Goal: Task Accomplishment & Management: Manage account settings

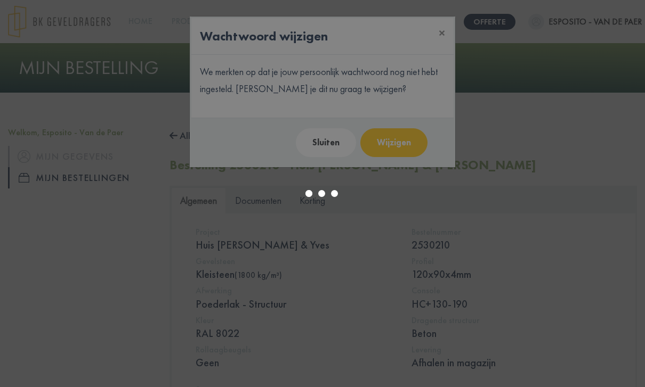
click at [334, 143] on div at bounding box center [322, 193] width 645 height 387
click at [338, 237] on div at bounding box center [322, 193] width 645 height 387
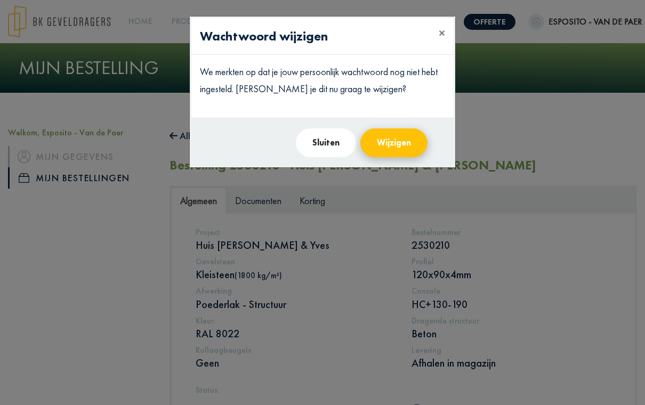
click at [386, 143] on button "Wijzigen" at bounding box center [393, 142] width 67 height 29
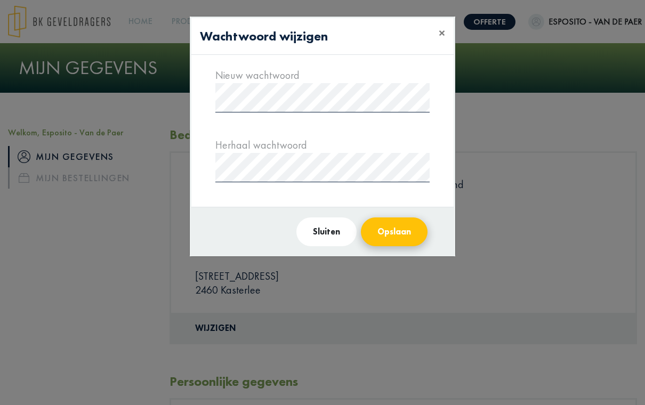
click at [404, 229] on button "Opslaan" at bounding box center [394, 231] width 67 height 29
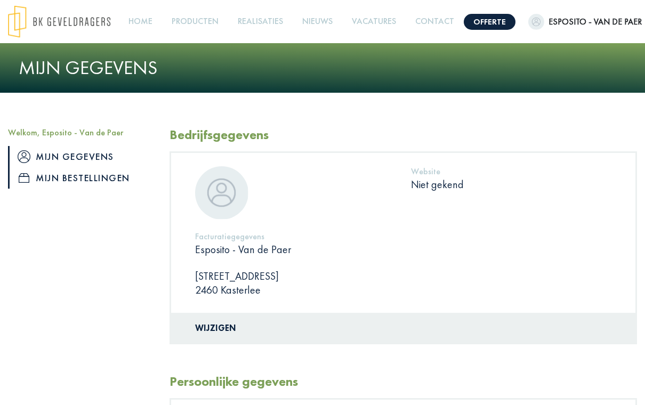
click at [82, 177] on link "Mijn bestellingen" at bounding box center [80, 177] width 145 height 21
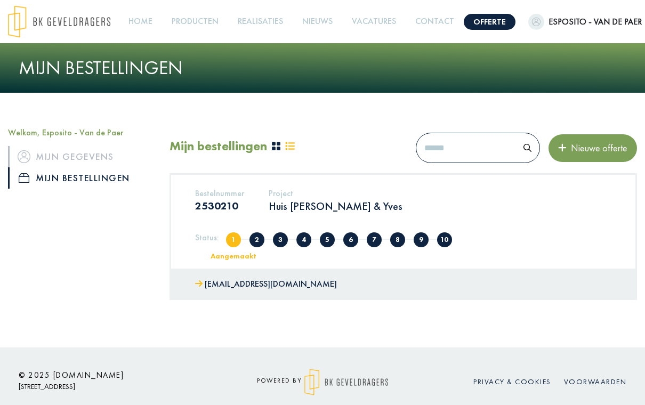
click at [196, 210] on h3 "2530210" at bounding box center [219, 205] width 49 height 13
click at [237, 256] on div "Aangemaakt" at bounding box center [233, 255] width 88 height 7
click at [56, 153] on link "Mijn gegevens" at bounding box center [80, 156] width 145 height 21
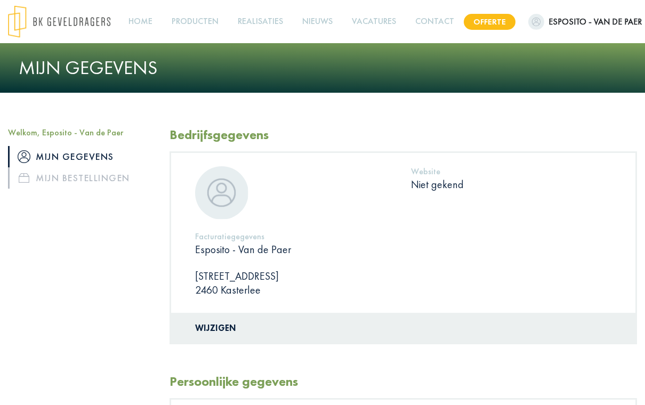
click at [493, 25] on link "Offerte" at bounding box center [490, 22] width 52 height 16
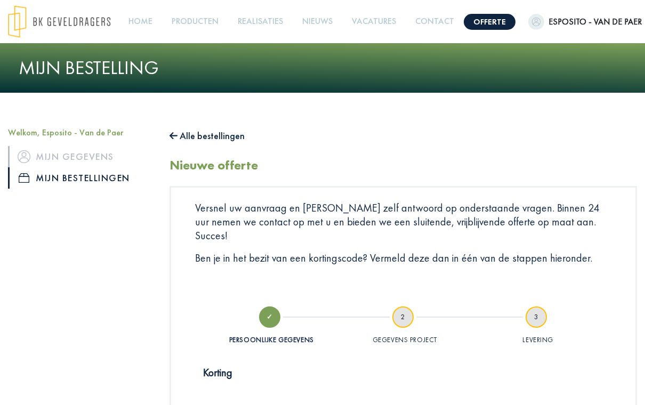
click at [44, 28] on img at bounding box center [59, 21] width 102 height 33
